Goal: Check status: Check status

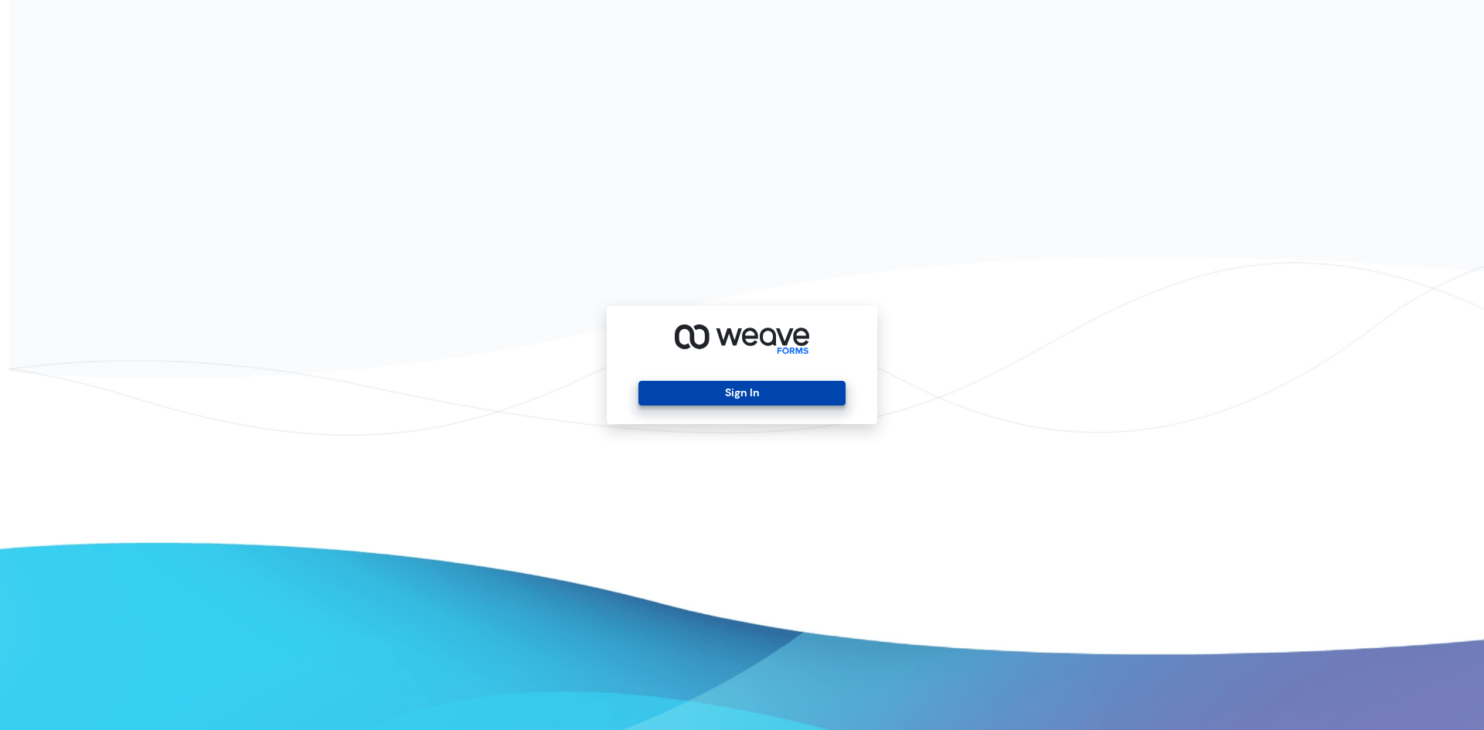
click at [793, 403] on button "Sign In" at bounding box center [741, 393] width 206 height 25
